Goal: Find specific page/section: Find specific page/section

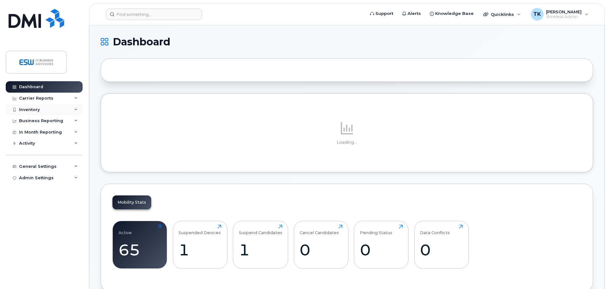
click at [49, 110] on div "Inventory" at bounding box center [44, 109] width 77 height 11
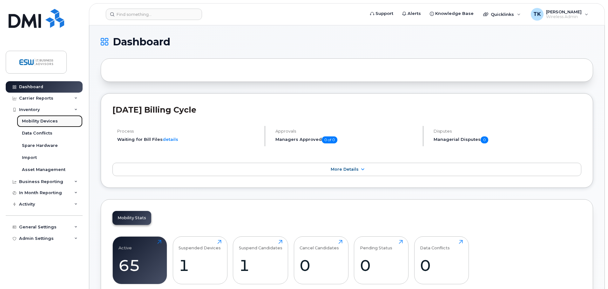
drag, startPoint x: 36, startPoint y: 119, endPoint x: 41, endPoint y: 121, distance: 5.4
click at [37, 119] on div "Mobility Devices" at bounding box center [40, 122] width 36 height 6
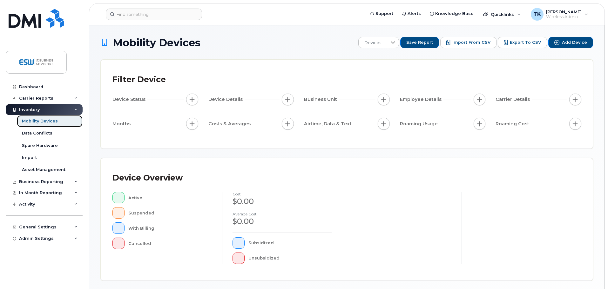
scroll to position [147, 0]
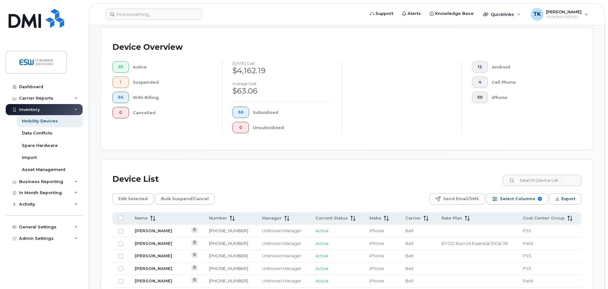
click at [540, 171] on div "Device List" at bounding box center [346, 179] width 469 height 17
click at [540, 175] on input at bounding box center [541, 180] width 79 height 11
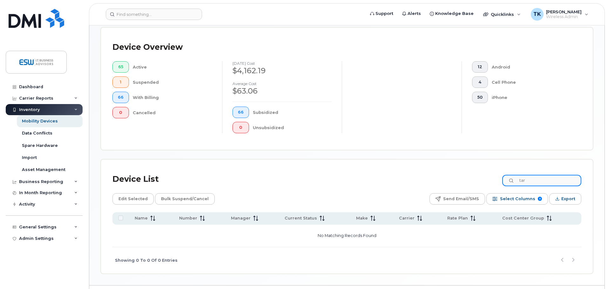
click at [550, 175] on input "tar" at bounding box center [541, 180] width 79 height 11
click at [552, 175] on input "tar" at bounding box center [541, 180] width 79 height 11
type input "t"
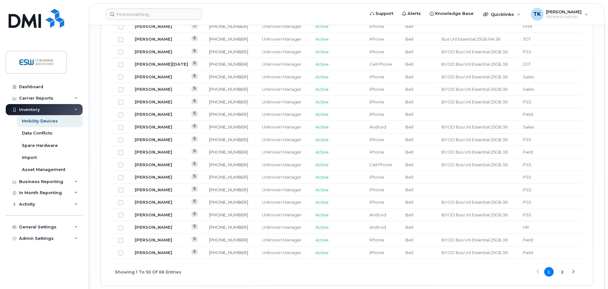
scroll to position [764, 0]
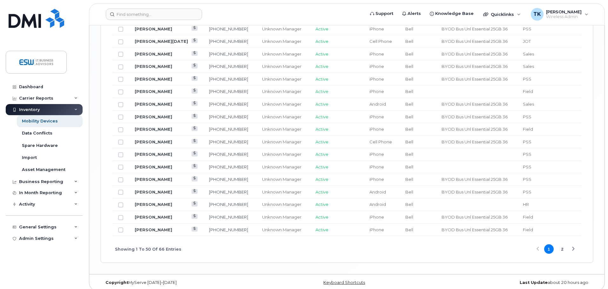
click at [565, 246] on button "2" at bounding box center [563, 250] width 10 height 10
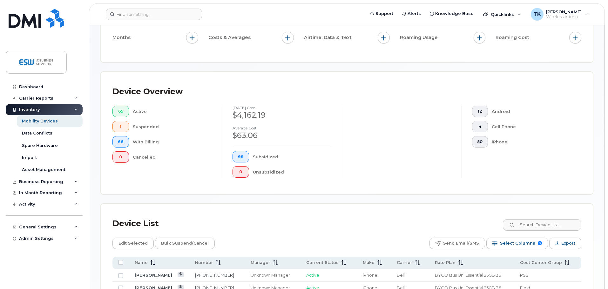
scroll to position [127, 0]
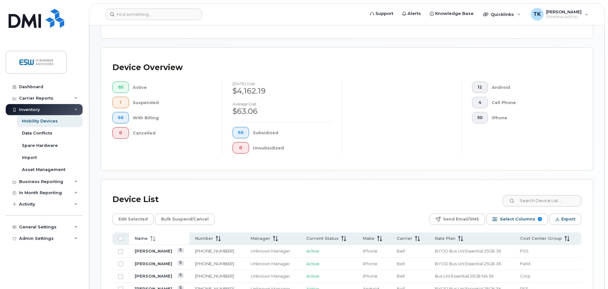
click at [149, 236] on span at bounding box center [152, 239] width 8 height 6
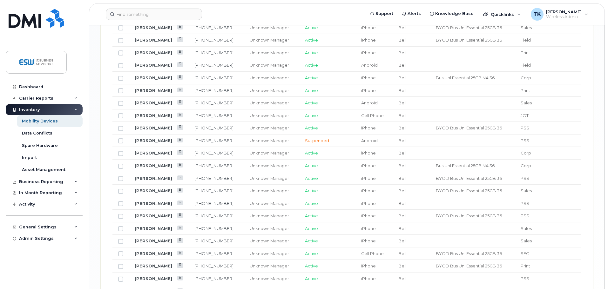
scroll to position [764, 0]
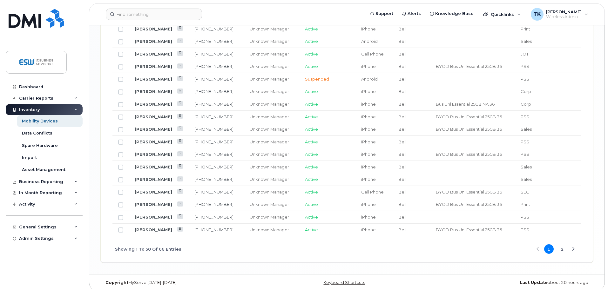
click at [564, 246] on button "2" at bounding box center [563, 250] width 10 height 10
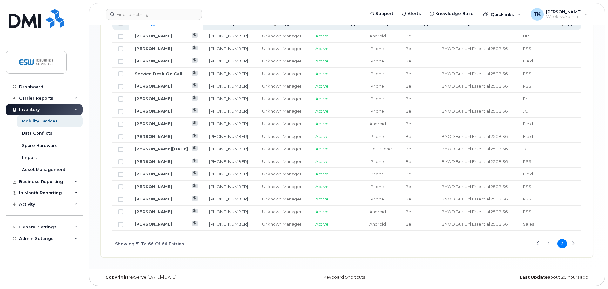
scroll to position [337, 0]
